Goal: Information Seeking & Learning: Understand process/instructions

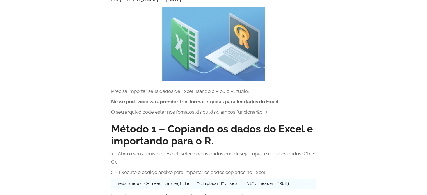
scroll to position [84, 0]
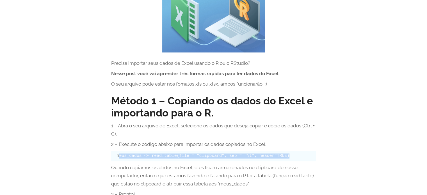
drag, startPoint x: 119, startPoint y: 156, endPoint x: 282, endPoint y: 160, distance: 162.8
click at [282, 160] on pre "meus_dados <- read.table(file = "clipboard", sep = "\t", header=TRUE)" at bounding box center [213, 156] width 205 height 11
copy code "eus_dados <- read.table(file = "clipboard", sep = "\t", header=TRUE)"
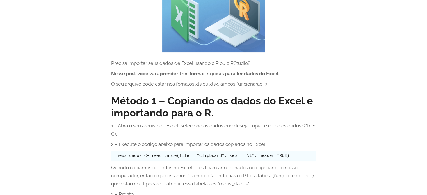
click at [111, 167] on p "Quando copiamos os dados no Excel, eles ficam armazenados no clipboard do nosso…" at bounding box center [213, 176] width 205 height 24
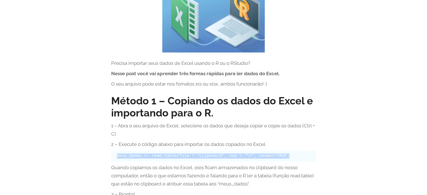
drag, startPoint x: 115, startPoint y: 158, endPoint x: 304, endPoint y: 155, distance: 189.7
click at [304, 155] on pre "meus_dados <- read.table(file = "clipboard", sep = "\t", header=TRUE)" at bounding box center [213, 156] width 205 height 11
copy code "meus_dados <- read.table(file = "clipboard", sep = "\t", header=TRUE)"
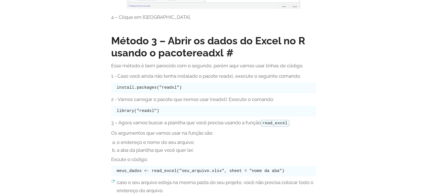
scroll to position [646, 0]
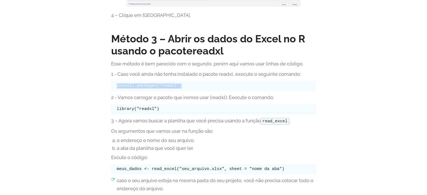
drag, startPoint x: 114, startPoint y: 83, endPoint x: 189, endPoint y: 81, distance: 75.6
click at [189, 81] on pre "install.packages("readxl")" at bounding box center [213, 86] width 205 height 11
copy code "install.packages("readxl")"
drag, startPoint x: 164, startPoint y: 112, endPoint x: 113, endPoint y: 111, distance: 51.1
click at [113, 111] on pre "library("readxl")" at bounding box center [213, 109] width 205 height 11
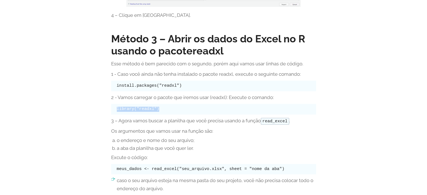
copy code "library("readxl")"
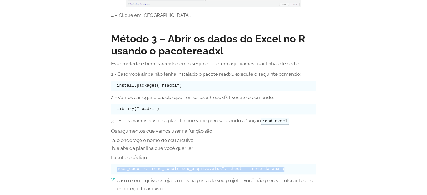
drag, startPoint x: 114, startPoint y: 168, endPoint x: 281, endPoint y: 162, distance: 167.6
click at [281, 162] on div "Método 3 – Abrir os dados do Excel no R usando o pacote readxl Esse método é be…" at bounding box center [213, 141] width 205 height 227
copy code "meus_dados <- read_excel("seu_arquivo.xlsx", sheet = "nome da aba")"
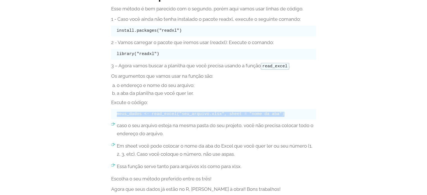
scroll to position [703, 0]
